Goal: Information Seeking & Learning: Check status

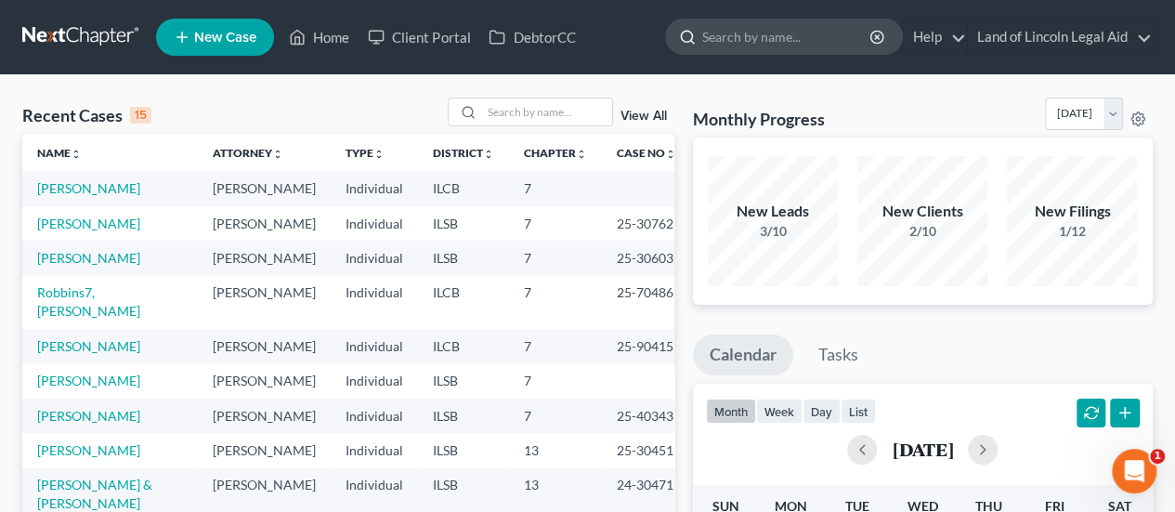
click at [740, 42] on input "search" at bounding box center [788, 37] width 170 height 34
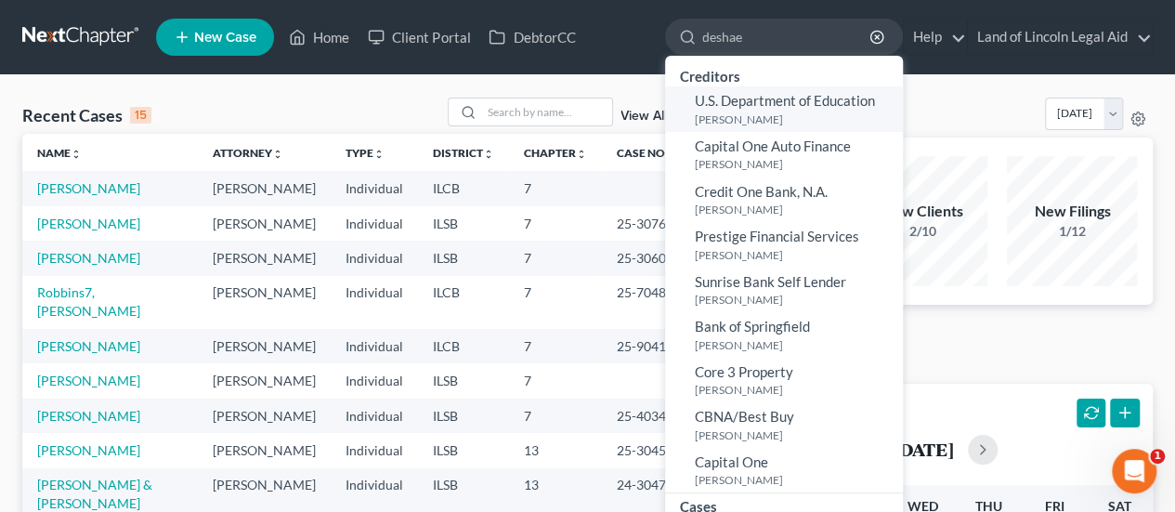
type input "deshae"
click at [734, 112] on small "[PERSON_NAME]" at bounding box center [797, 120] width 204 height 16
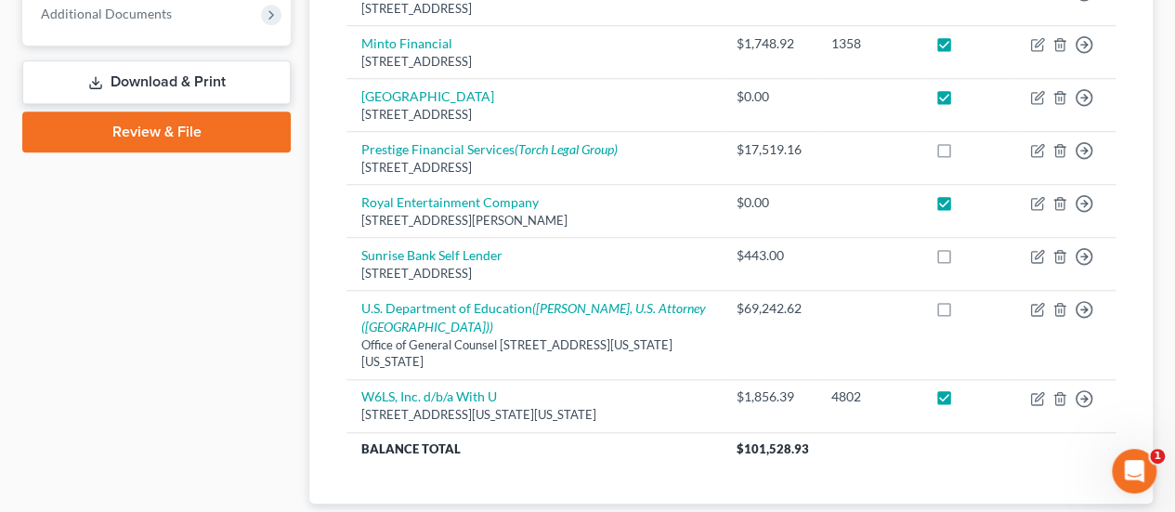
scroll to position [558, 0]
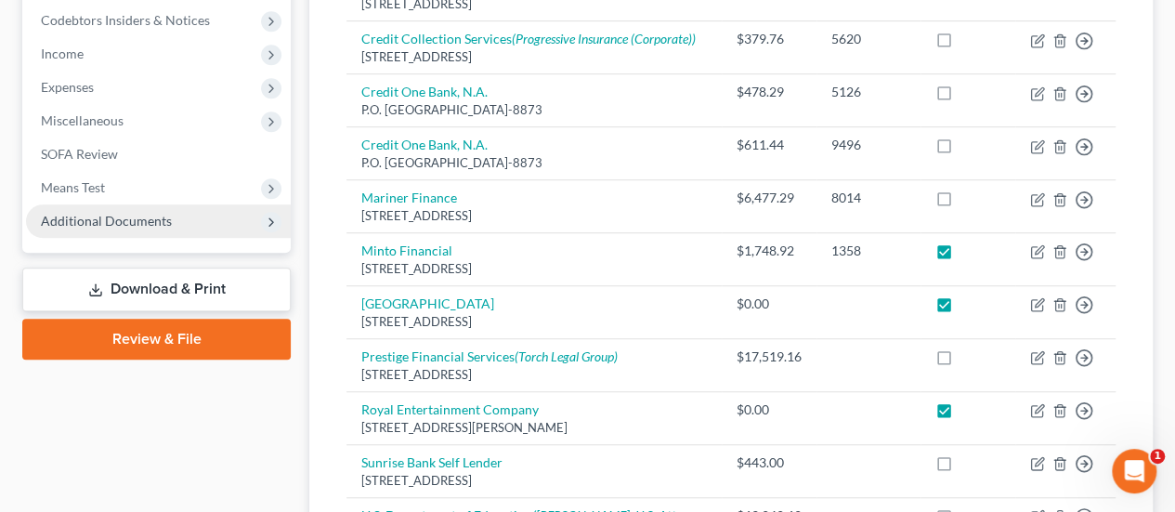
click at [139, 228] on span "Additional Documents" at bounding box center [106, 221] width 131 height 16
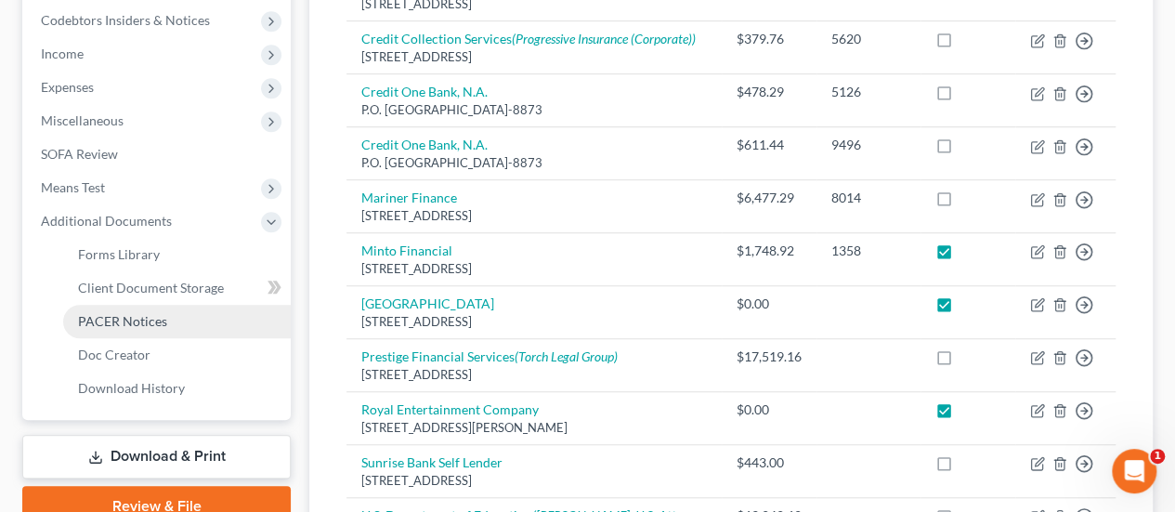
click at [125, 313] on span "PACER Notices" at bounding box center [122, 321] width 89 height 16
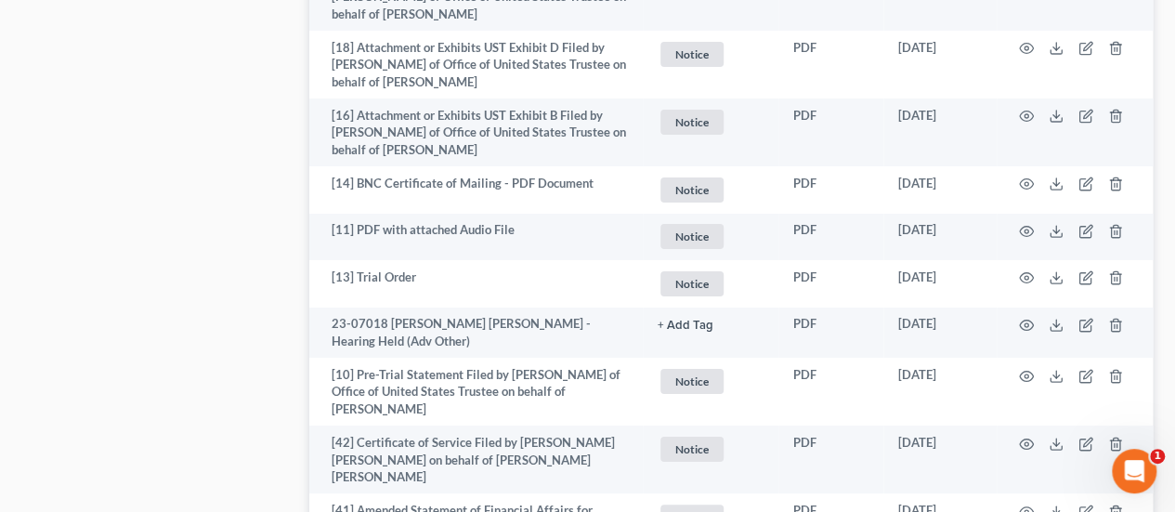
scroll to position [3531, 0]
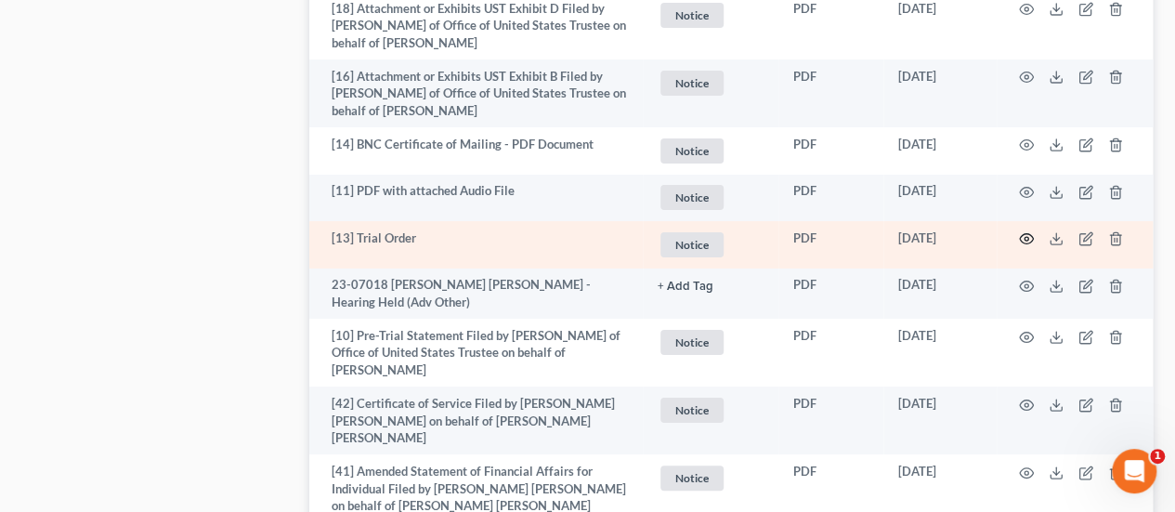
click at [1026, 231] on icon "button" at bounding box center [1026, 238] width 15 height 15
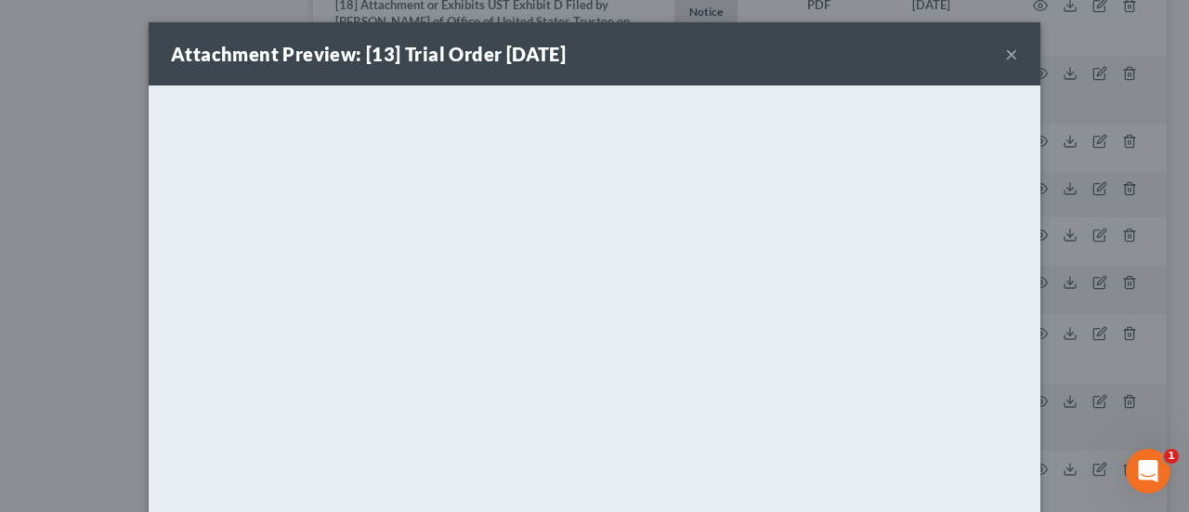
click at [1007, 54] on button "×" at bounding box center [1011, 54] width 13 height 22
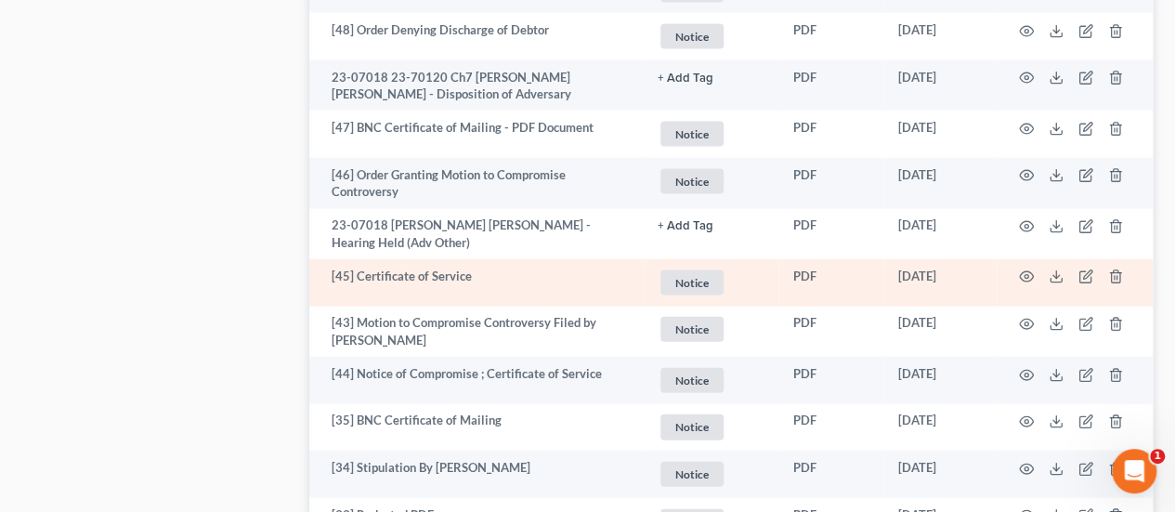
scroll to position [1858, 0]
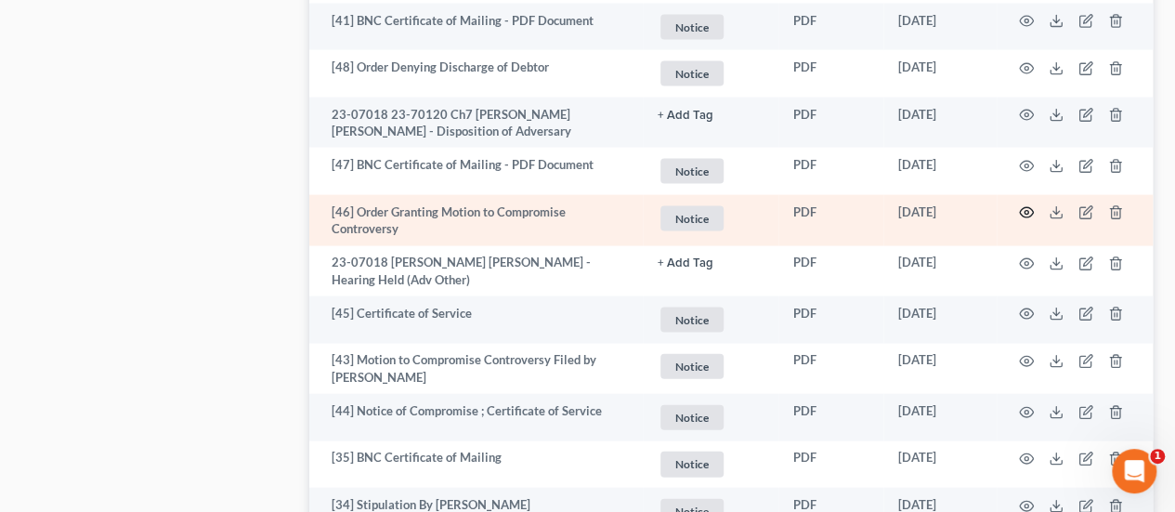
click at [1026, 211] on circle "button" at bounding box center [1027, 213] width 4 height 4
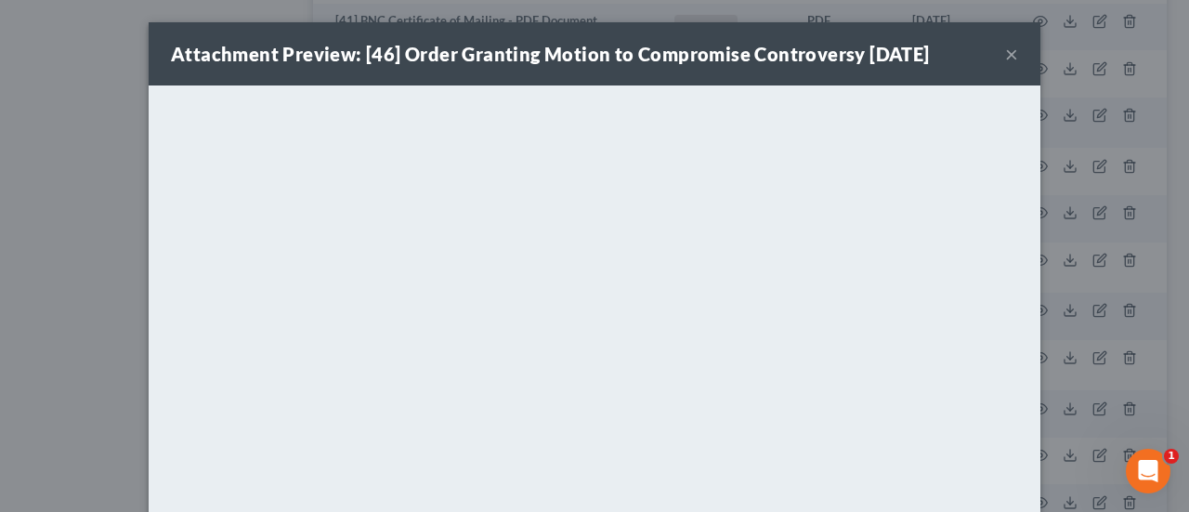
click at [1005, 58] on button "×" at bounding box center [1011, 54] width 13 height 22
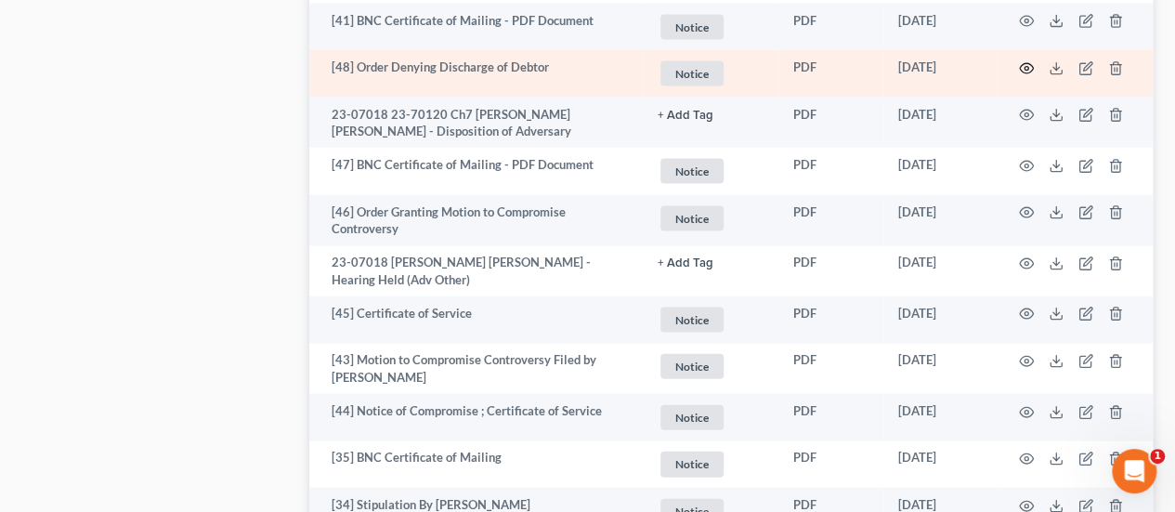
click at [1028, 67] on circle "button" at bounding box center [1027, 69] width 4 height 4
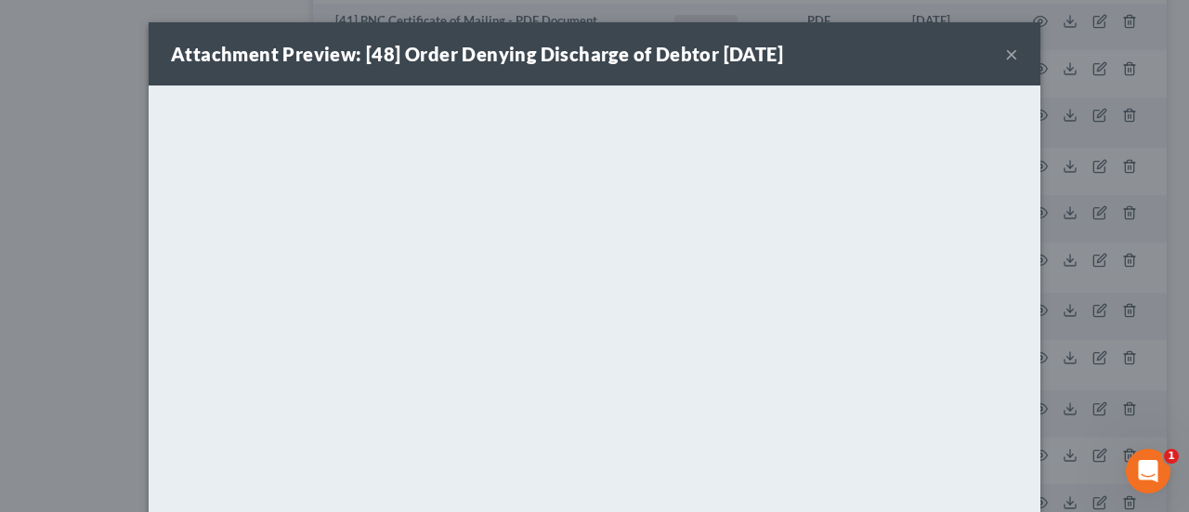
click at [1005, 55] on button "×" at bounding box center [1011, 54] width 13 height 22
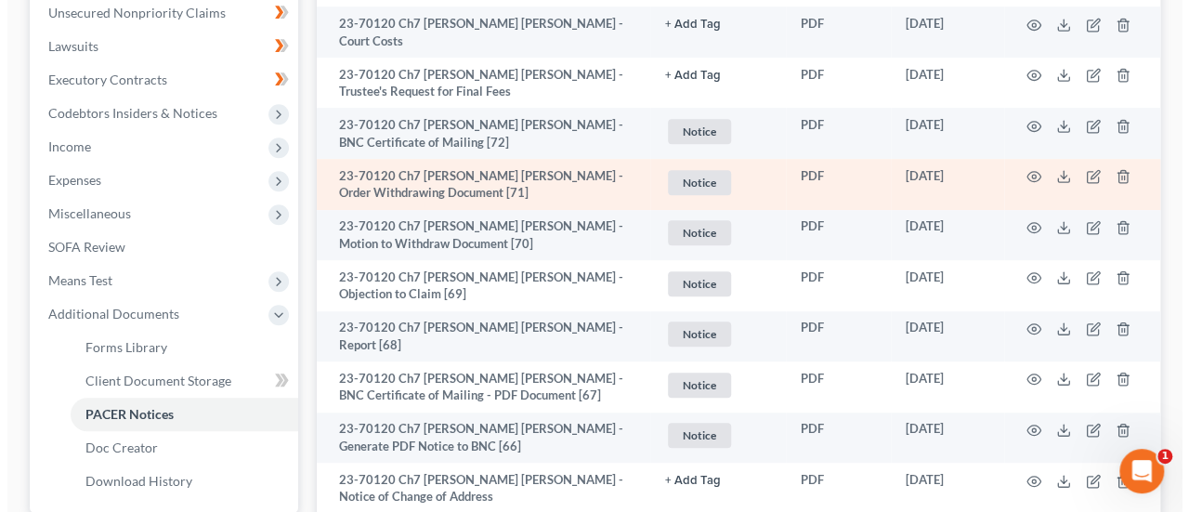
scroll to position [372, 0]
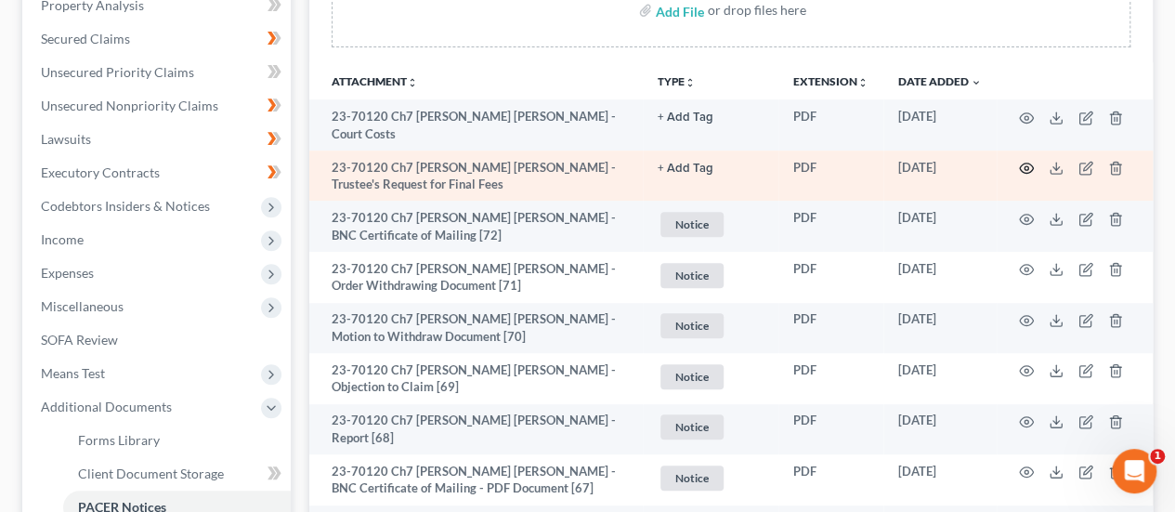
click at [1029, 161] on icon "button" at bounding box center [1026, 168] width 15 height 15
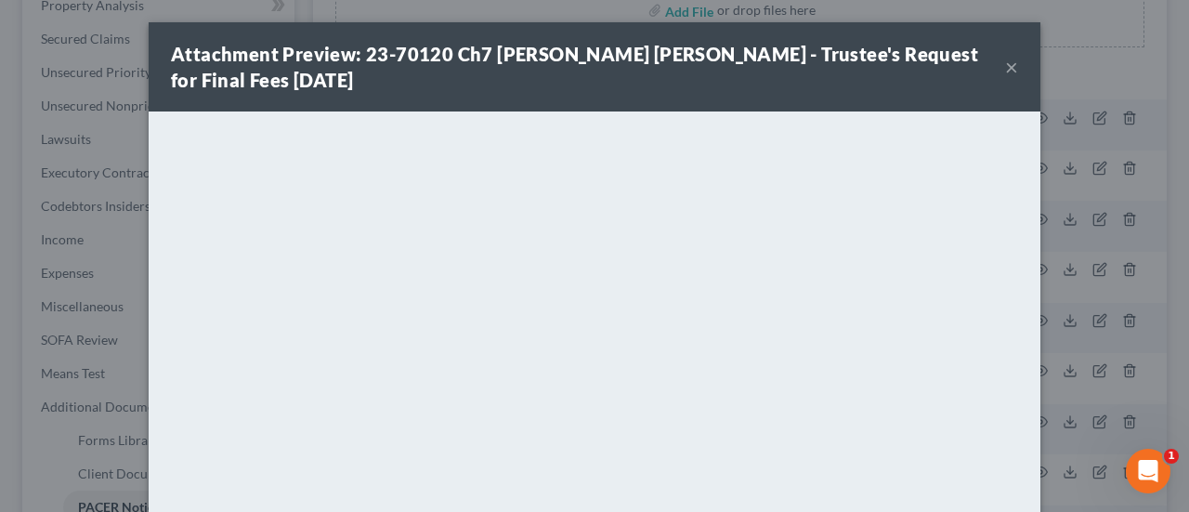
click at [1005, 73] on button "×" at bounding box center [1011, 67] width 13 height 22
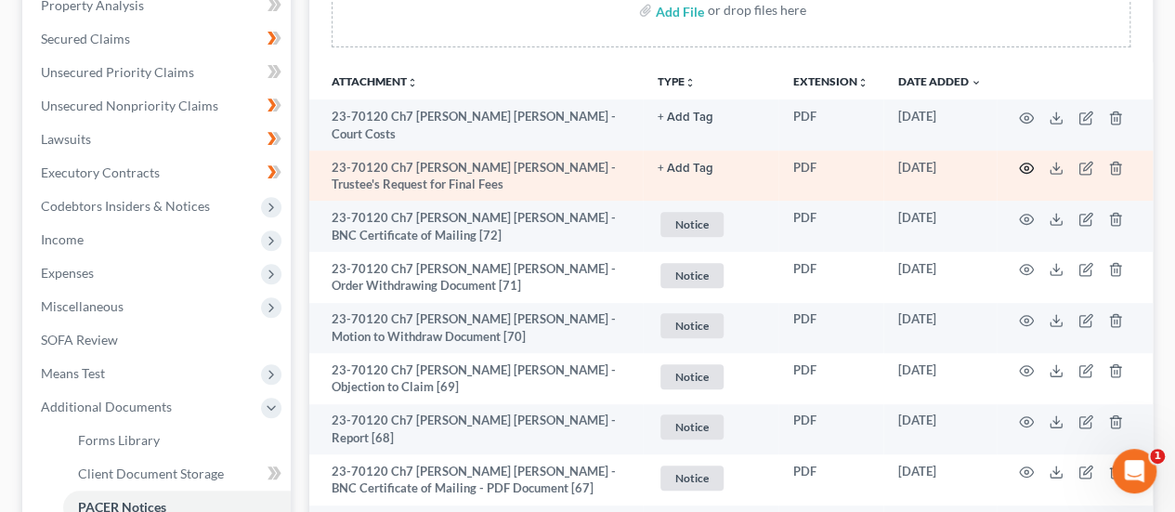
click at [1030, 161] on icon "button" at bounding box center [1026, 168] width 15 height 15
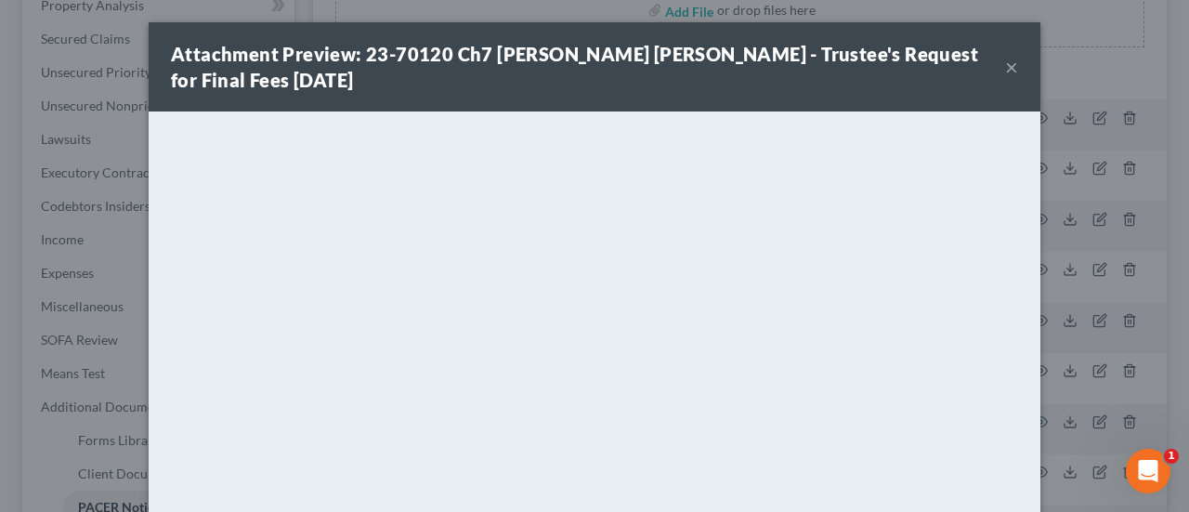
click at [1008, 66] on button "×" at bounding box center [1011, 67] width 13 height 22
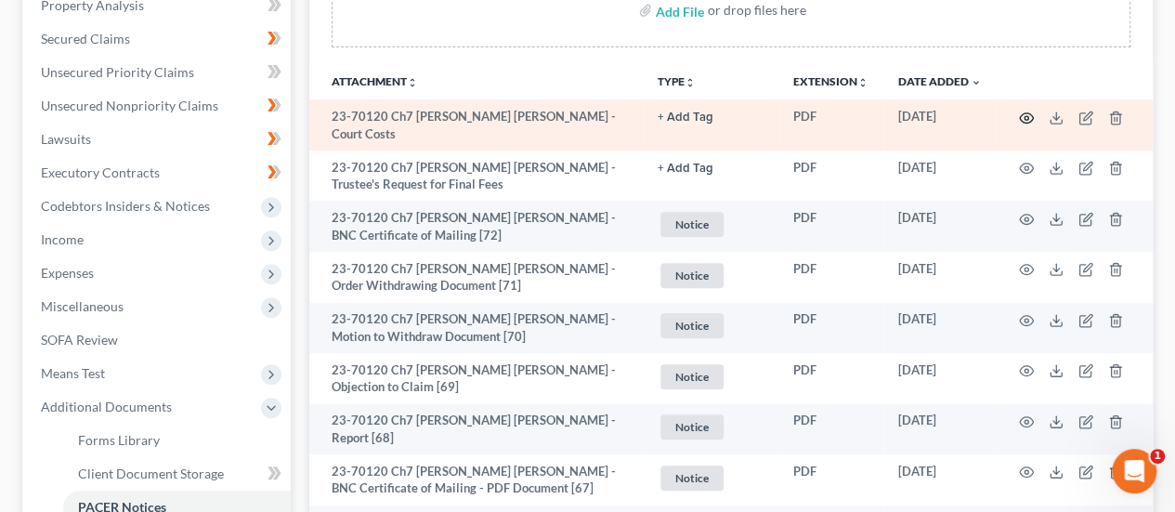
click at [1025, 117] on circle "button" at bounding box center [1027, 118] width 4 height 4
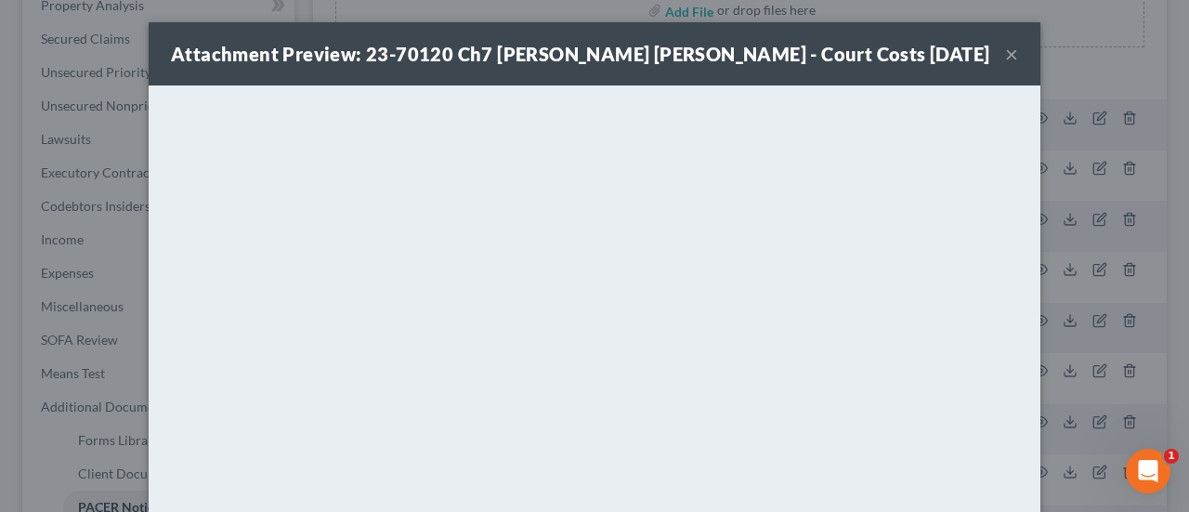
click at [1005, 58] on button "×" at bounding box center [1011, 54] width 13 height 22
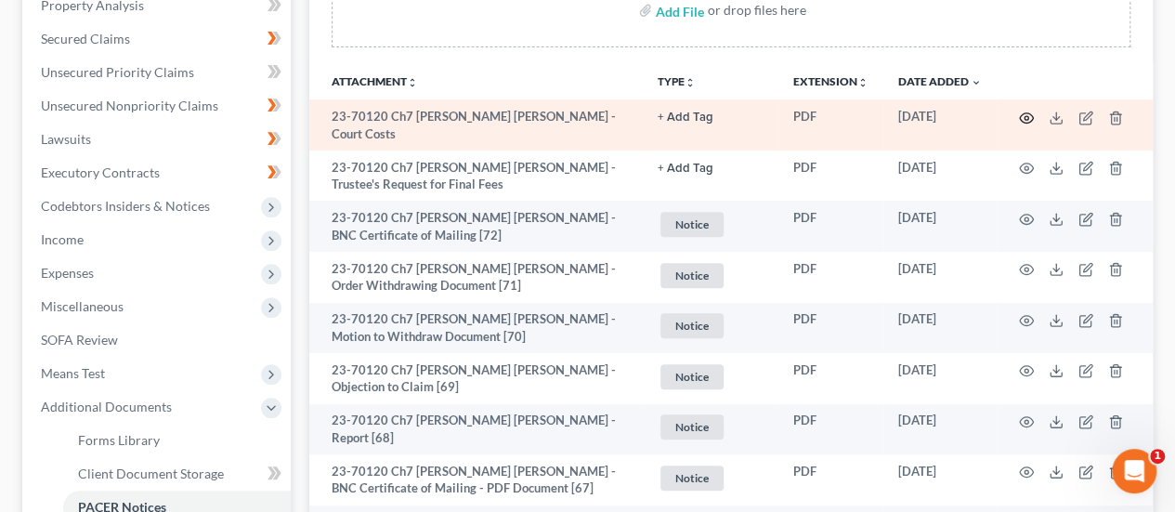
click at [1028, 120] on icon "button" at bounding box center [1027, 117] width 14 height 10
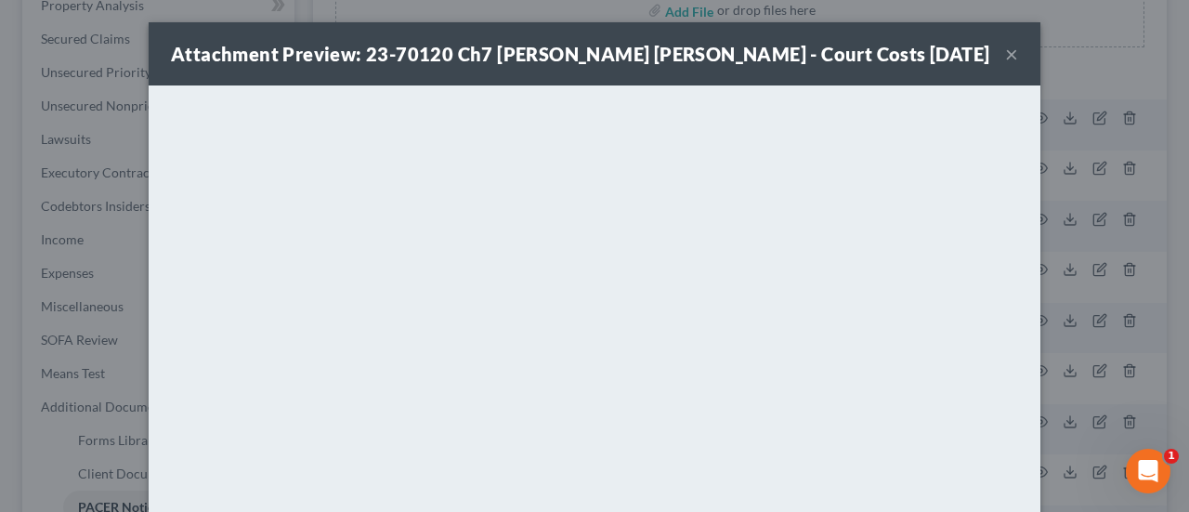
click at [1005, 54] on button "×" at bounding box center [1011, 54] width 13 height 22
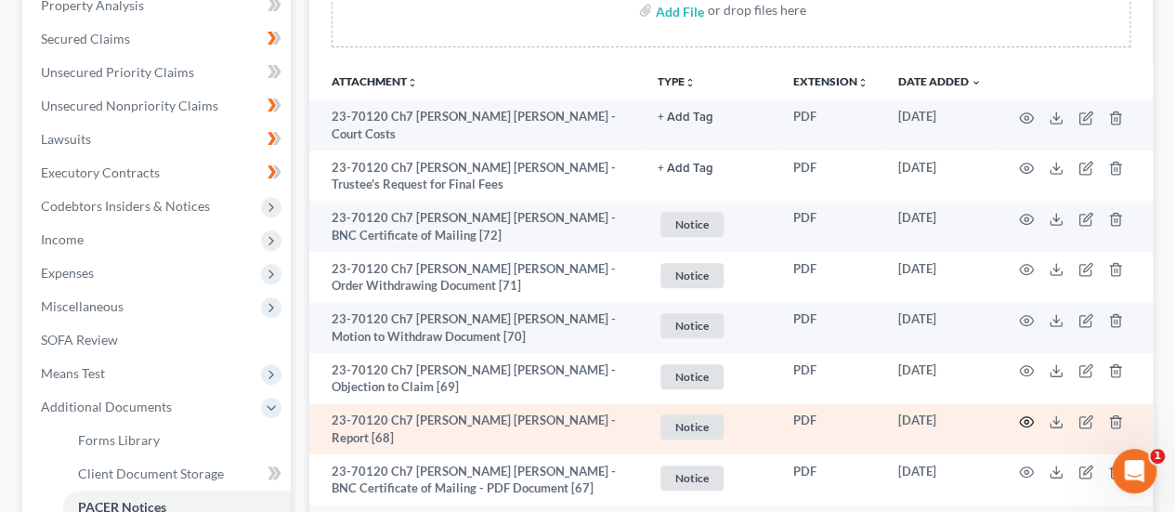
click at [1029, 414] on icon "button" at bounding box center [1026, 421] width 15 height 15
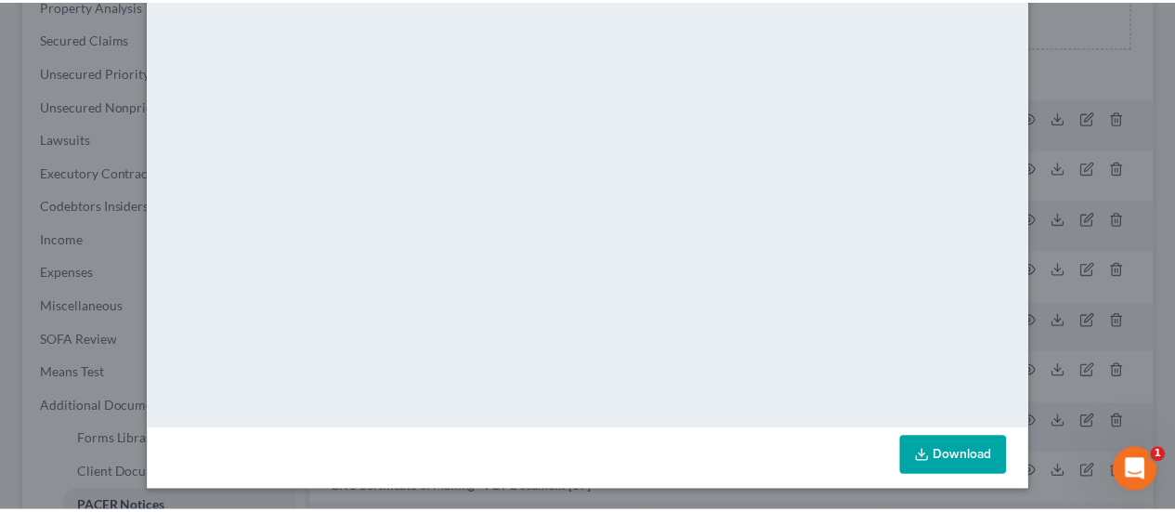
scroll to position [0, 0]
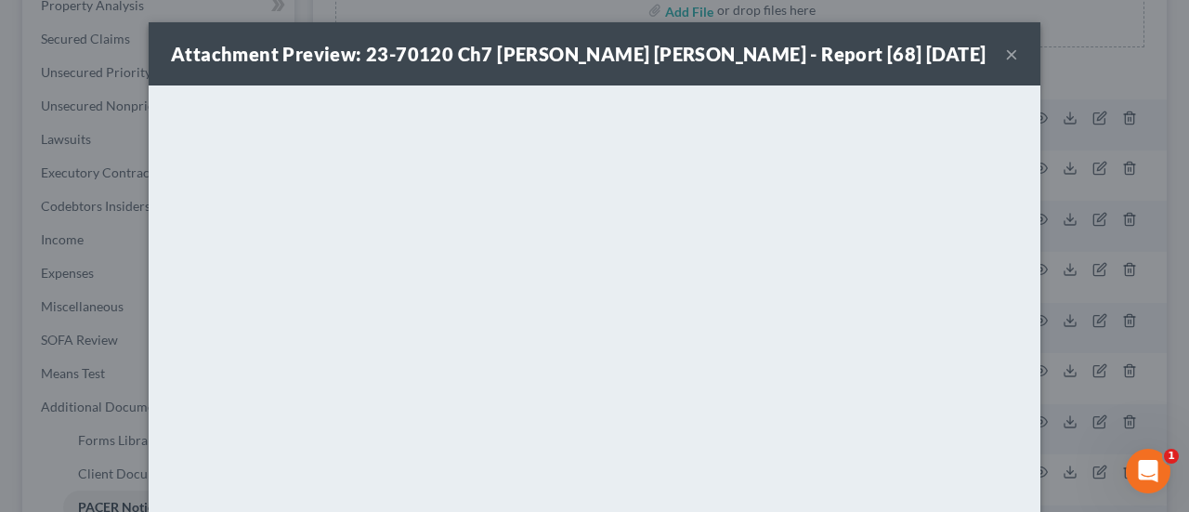
click at [1006, 57] on button "×" at bounding box center [1011, 54] width 13 height 22
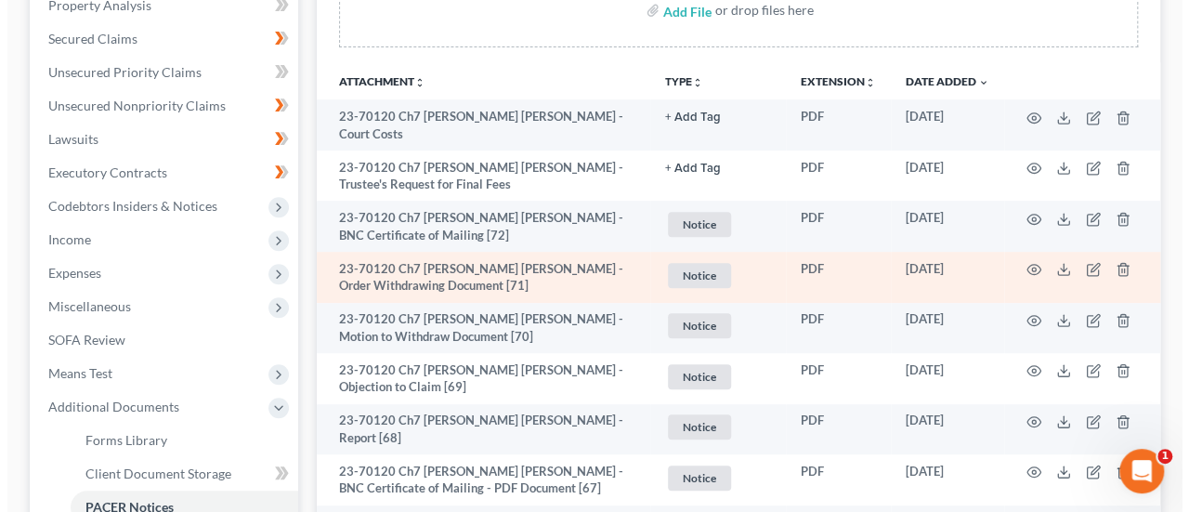
scroll to position [372, 0]
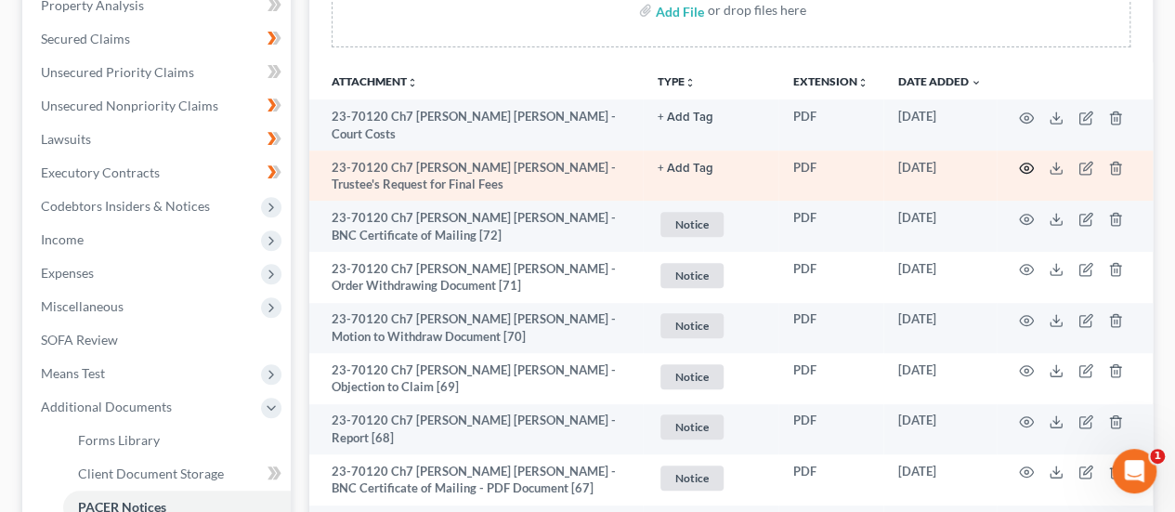
click at [1023, 164] on icon "button" at bounding box center [1027, 169] width 14 height 10
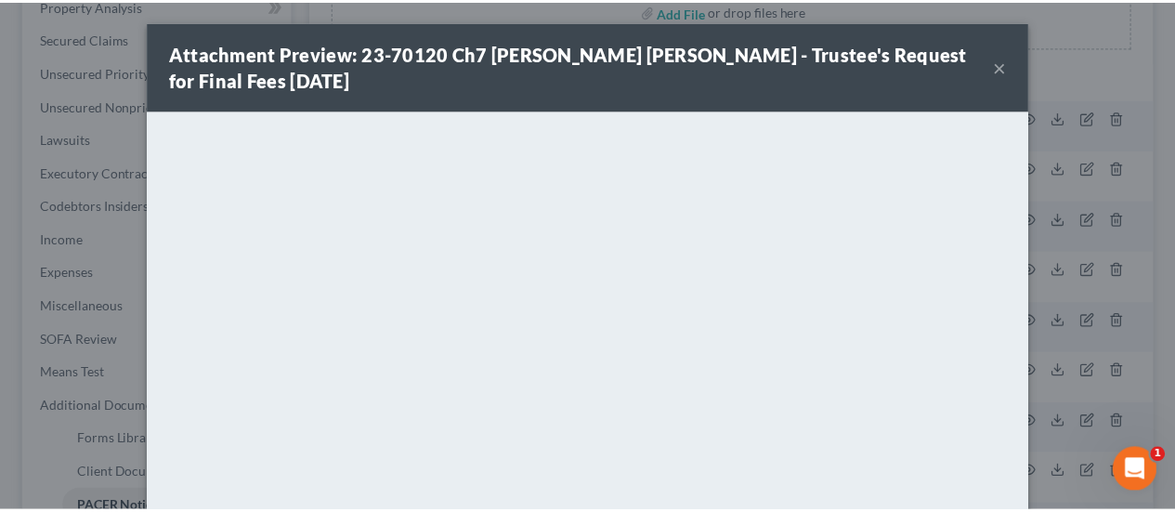
scroll to position [0, 0]
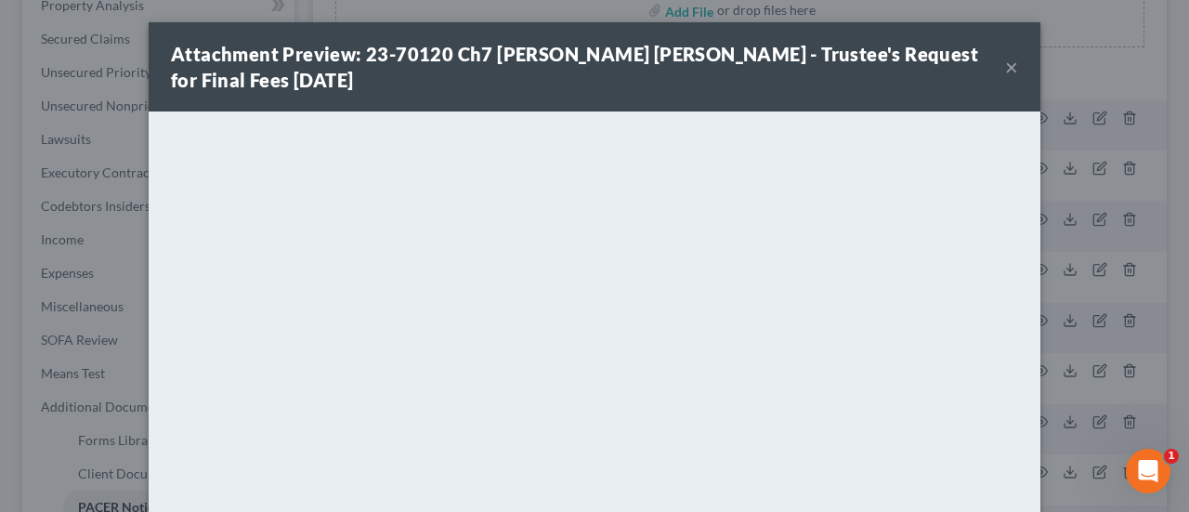
click at [1005, 64] on button "×" at bounding box center [1011, 67] width 13 height 22
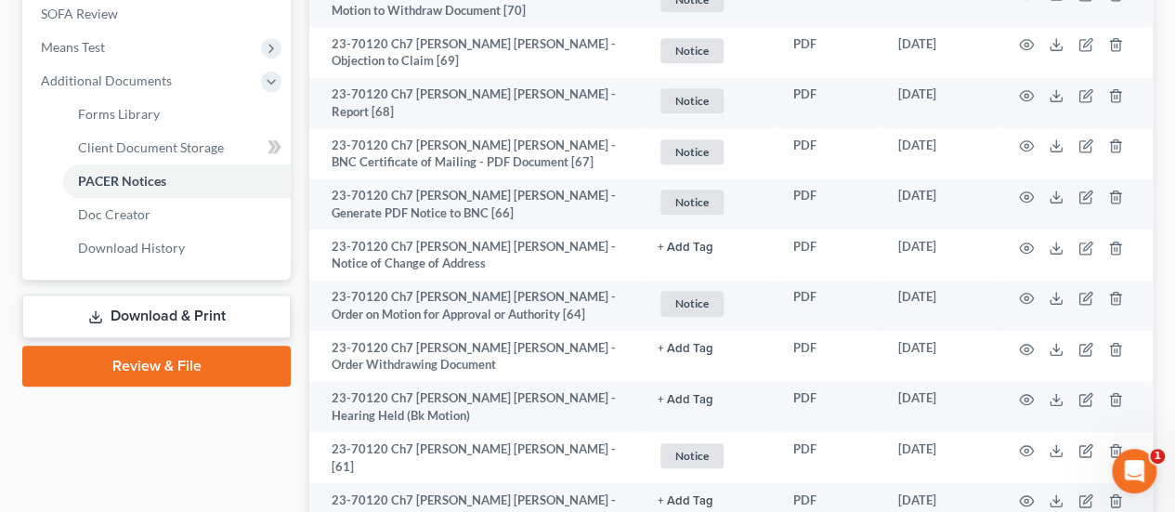
scroll to position [743, 0]
